Goal: Task Accomplishment & Management: Manage account settings

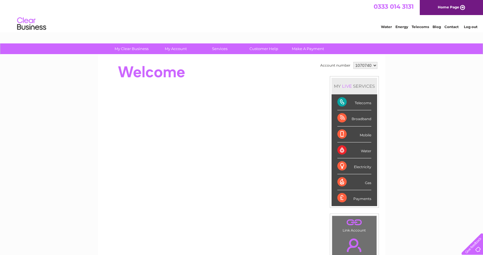
click at [451, 28] on link "Contact" at bounding box center [451, 27] width 14 height 4
click at [453, 27] on link "Contact" at bounding box center [451, 27] width 14 height 4
click at [374, 67] on select "1070740" at bounding box center [365, 65] width 24 height 7
click at [362, 65] on select "1070740" at bounding box center [365, 65] width 24 height 7
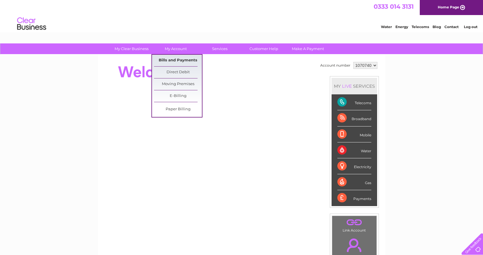
click at [175, 62] on link "Bills and Payments" at bounding box center [178, 61] width 48 height 12
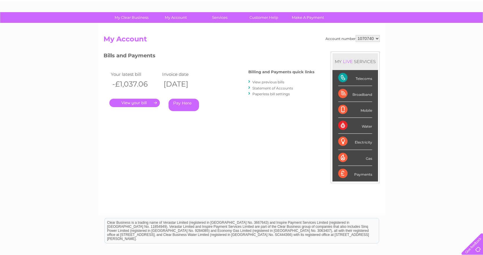
scroll to position [8, 0]
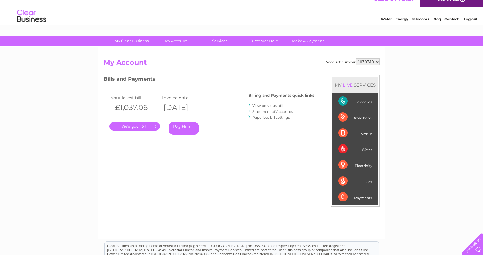
click at [263, 108] on link "View previous bills" at bounding box center [268, 105] width 32 height 4
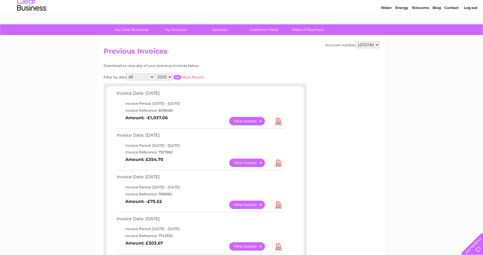
scroll to position [29, 0]
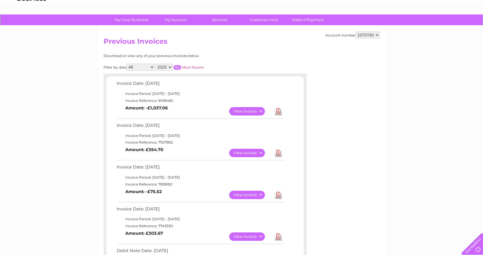
click at [248, 112] on link "View" at bounding box center [250, 111] width 43 height 8
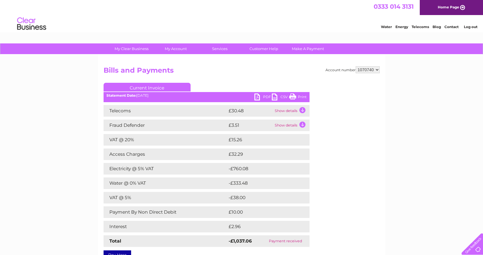
scroll to position [29, 0]
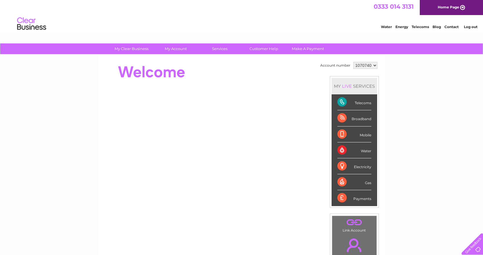
click at [373, 66] on select "1070740" at bounding box center [365, 65] width 24 height 7
click at [389, 71] on div "My Clear Business Login Details My Details My Preferences Link Account My Accou…" at bounding box center [241, 206] width 483 height 326
